Goal: Task Accomplishment & Management: Manage account settings

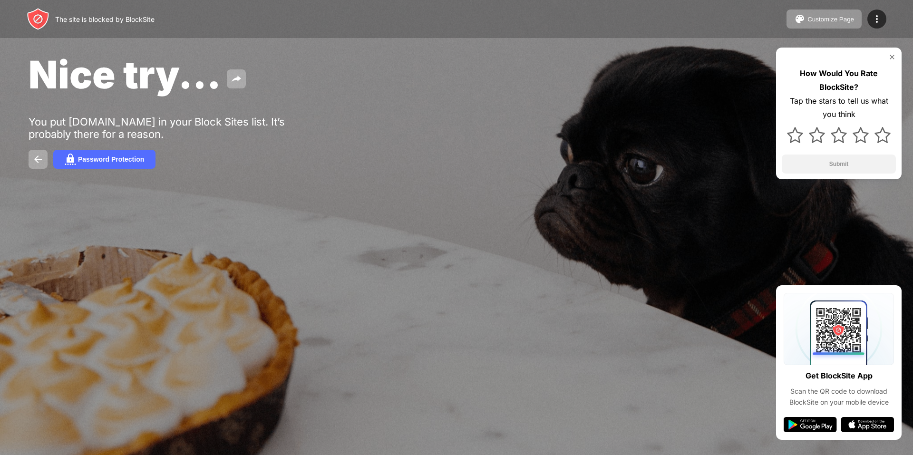
click at [863, 21] on div "Customize Page Edit Block List Redirect Customize Block Page Upgrade Password P…" at bounding box center [836, 19] width 100 height 19
click at [871, 21] on img at bounding box center [876, 18] width 11 height 11
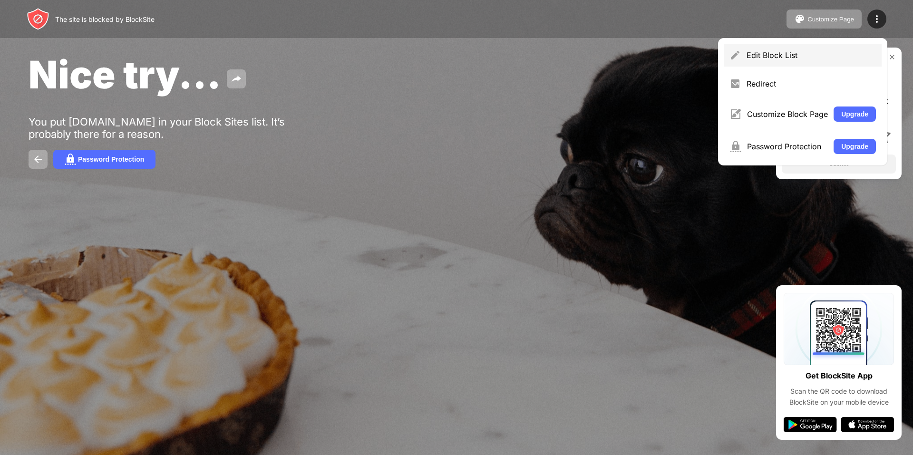
click at [773, 53] on div "Edit Block List" at bounding box center [810, 55] width 129 height 10
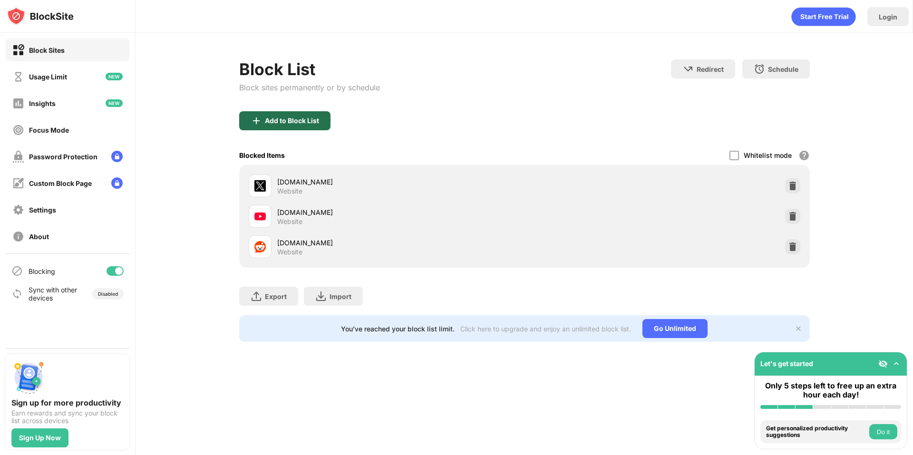
click at [301, 115] on div "Add to Block List" at bounding box center [284, 120] width 91 height 19
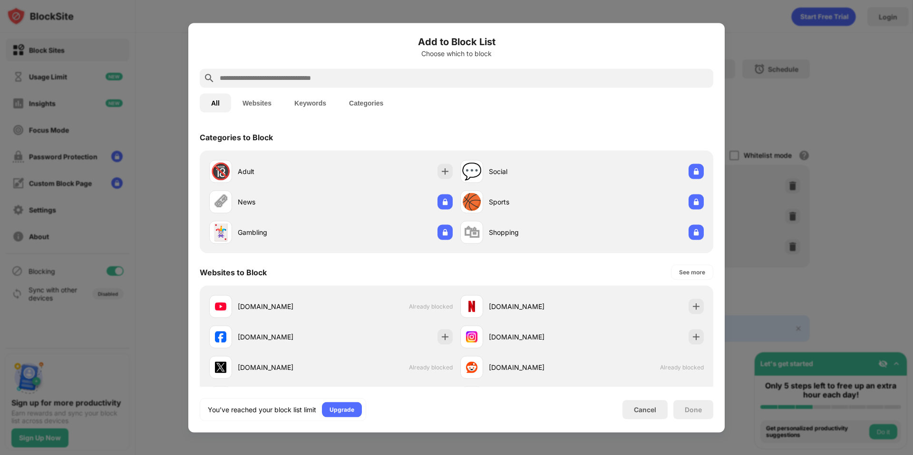
click at [265, 99] on button "Websites" at bounding box center [257, 102] width 52 height 19
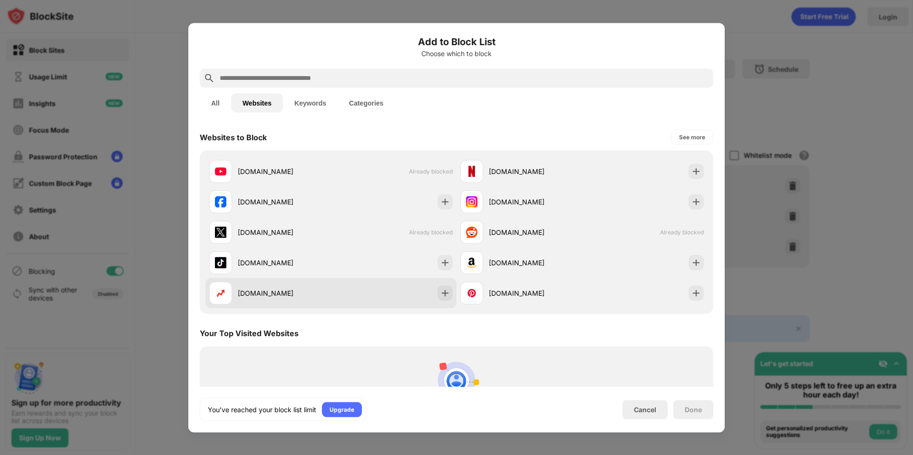
scroll to position [83, 0]
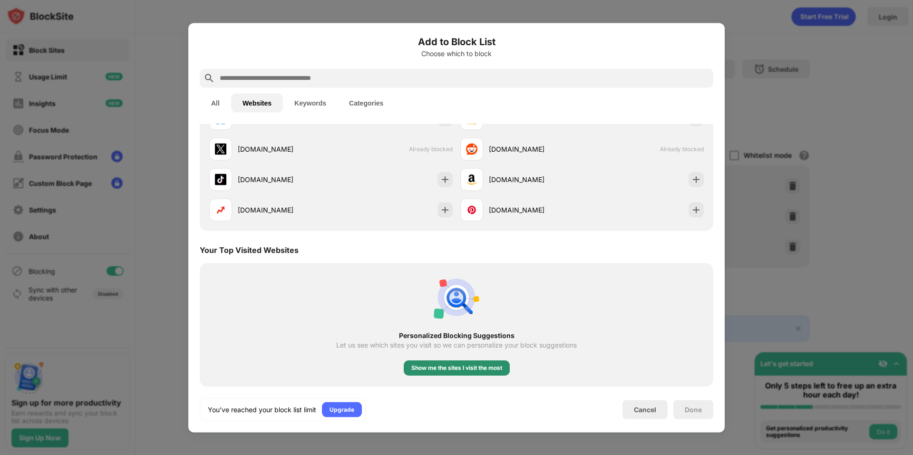
click at [423, 370] on div "Show me the sites I visit the most" at bounding box center [456, 368] width 91 height 10
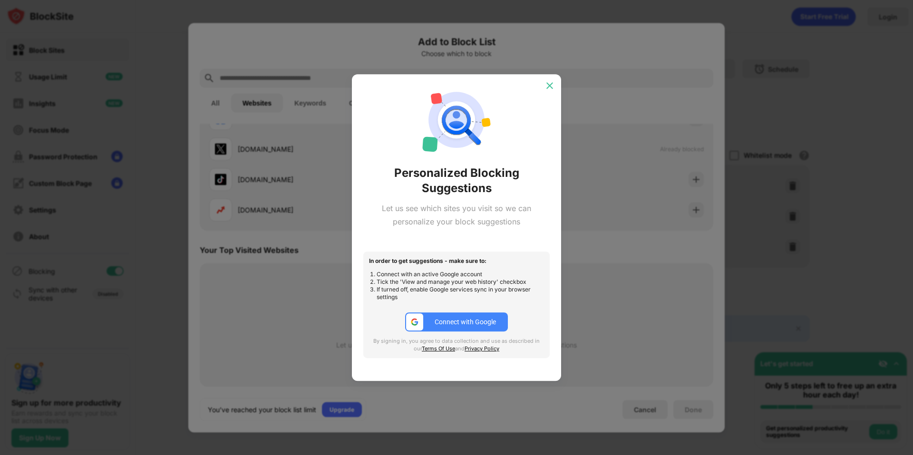
click at [548, 78] on div at bounding box center [549, 85] width 15 height 15
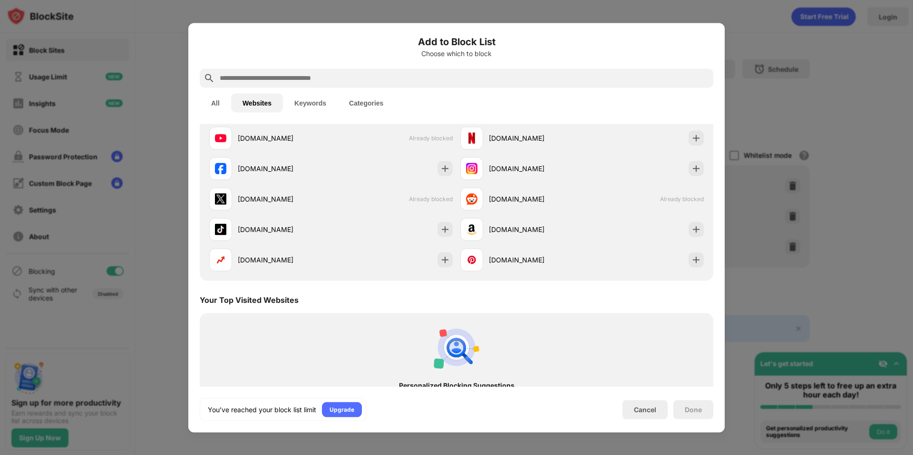
scroll to position [0, 0]
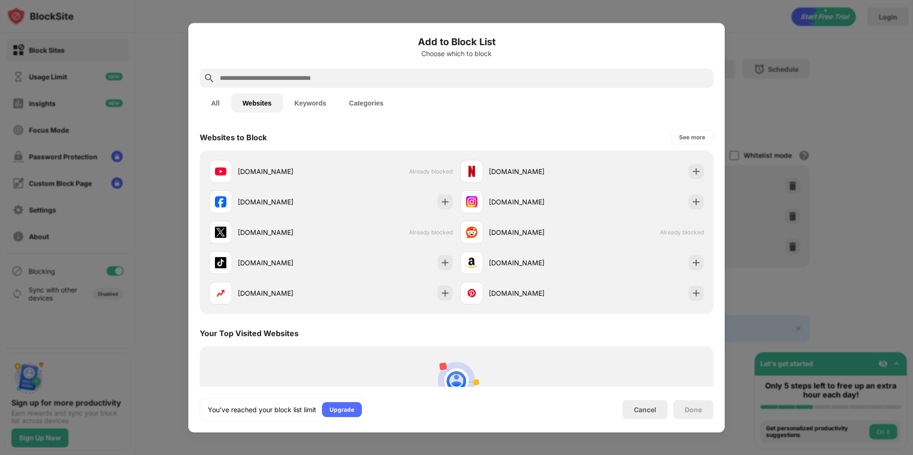
click at [291, 117] on div "All Websites Keywords Categories" at bounding box center [456, 102] width 513 height 30
click at [297, 114] on div "All Websites Keywords Categories" at bounding box center [456, 102] width 513 height 30
click at [300, 112] on button "Keywords" at bounding box center [310, 102] width 55 height 19
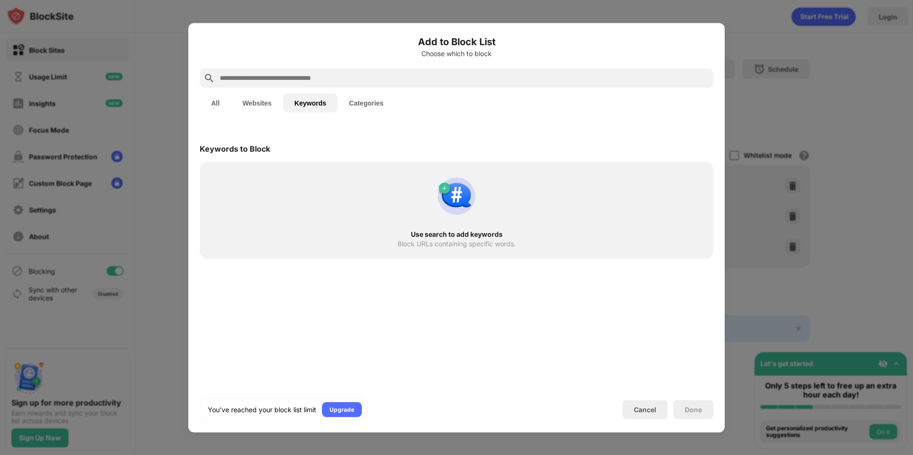
click at [214, 103] on button "All" at bounding box center [215, 102] width 31 height 19
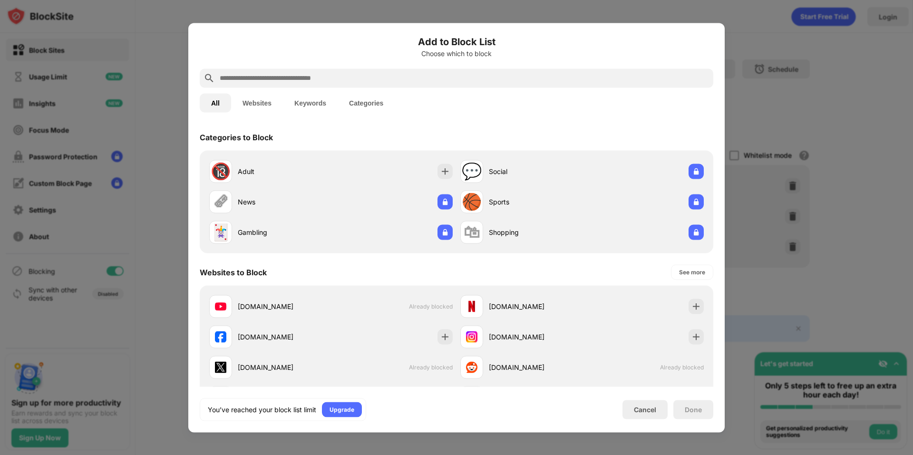
click at [251, 68] on div "Add to Block List Choose which to block" at bounding box center [456, 51] width 513 height 34
click at [266, 78] on input "text" at bounding box center [464, 77] width 491 height 11
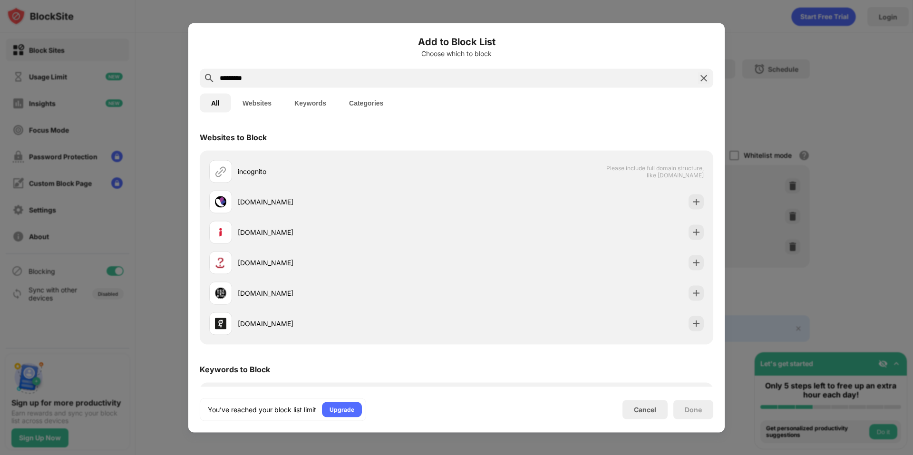
click at [199, 84] on div "Add to Block List Choose which to block ********* All Websites Keywords Categor…" at bounding box center [456, 227] width 536 height 409
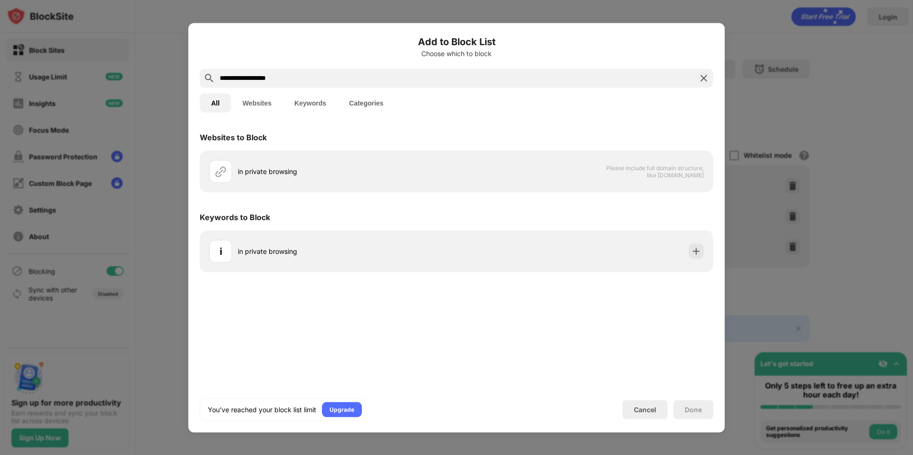
type input "**********"
click at [264, 102] on button "Websites" at bounding box center [257, 102] width 52 height 19
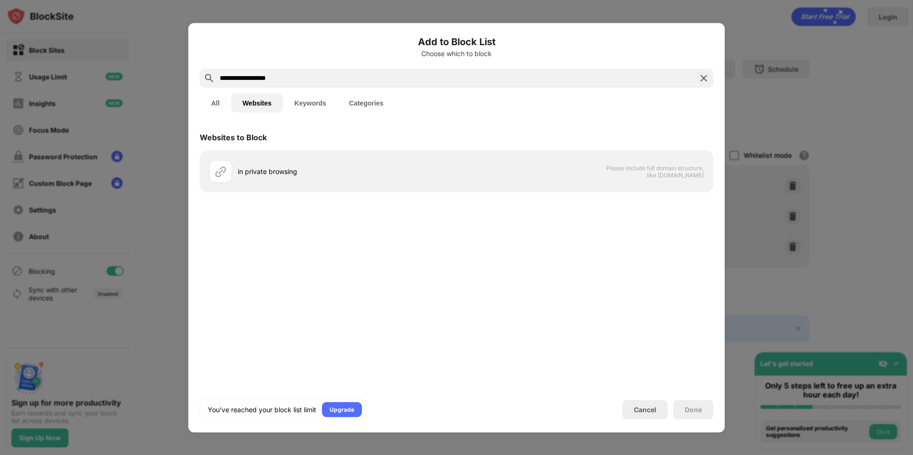
click at [279, 76] on input "**********" at bounding box center [456, 77] width 475 height 11
click at [320, 106] on button "Keywords" at bounding box center [310, 102] width 55 height 19
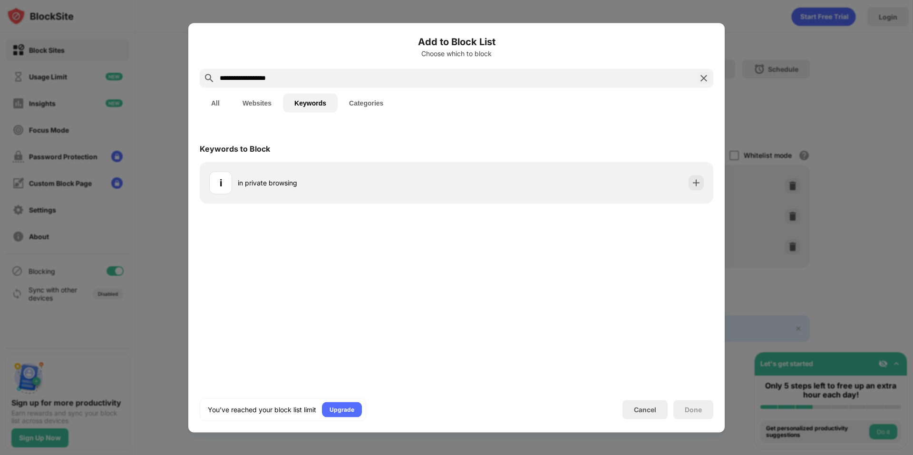
click at [373, 106] on button "Categories" at bounding box center [366, 102] width 57 height 19
